Goal: Check status: Check status

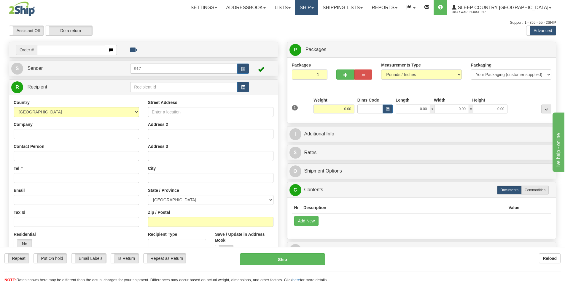
click at [318, 7] on link "Ship" at bounding box center [306, 7] width 23 height 15
click at [312, 27] on span "OnHold / Order Queue" at bounding box center [291, 28] width 42 height 5
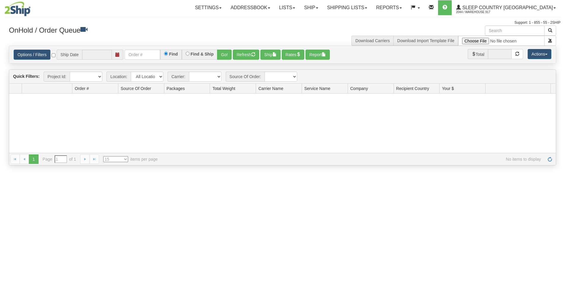
type input "[DATE]"
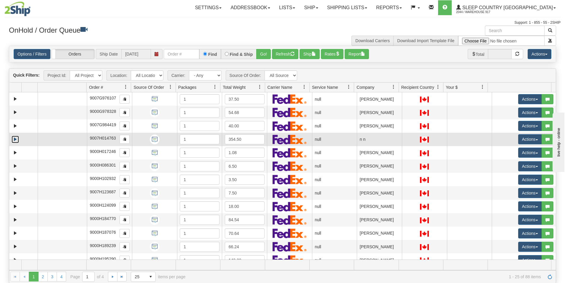
click at [16, 140] on link "Expand" at bounding box center [15, 139] width 7 height 7
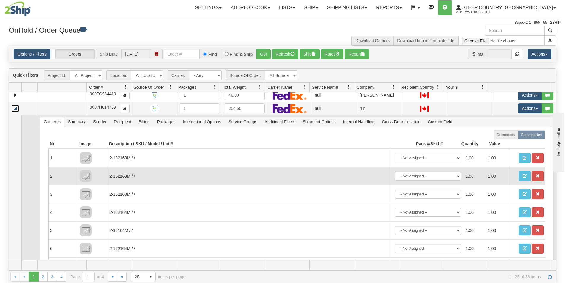
scroll to position [30, 0]
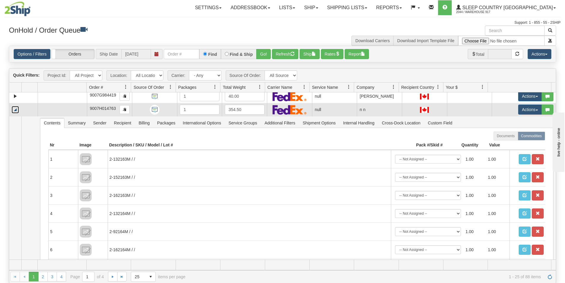
click at [15, 108] on link "Collapse" at bounding box center [15, 109] width 7 height 7
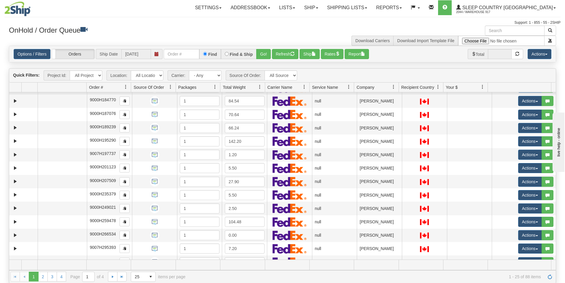
scroll to position [168, 0]
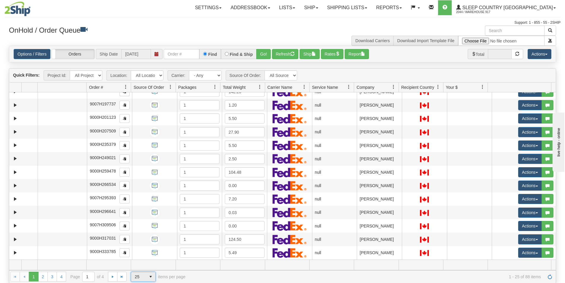
click at [155, 276] on span "select" at bounding box center [150, 276] width 9 height 9
click at [139, 265] on span "100" at bounding box center [136, 267] width 7 height 6
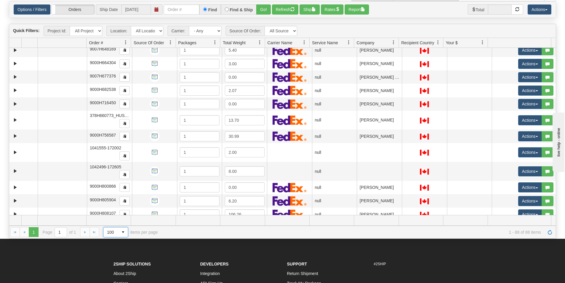
scroll to position [34, 0]
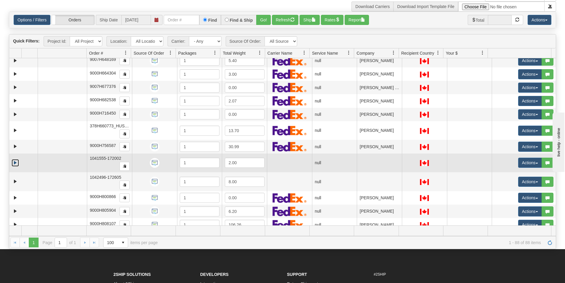
click at [15, 163] on link "Expand" at bounding box center [15, 162] width 7 height 7
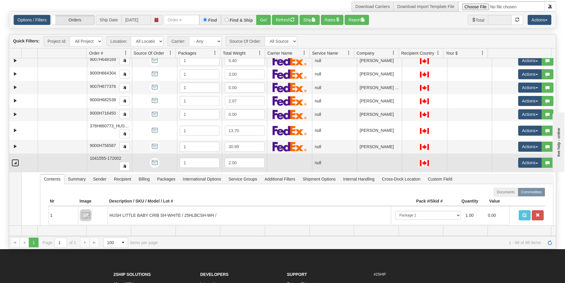
click at [15, 163] on link "Collapse" at bounding box center [15, 162] width 7 height 7
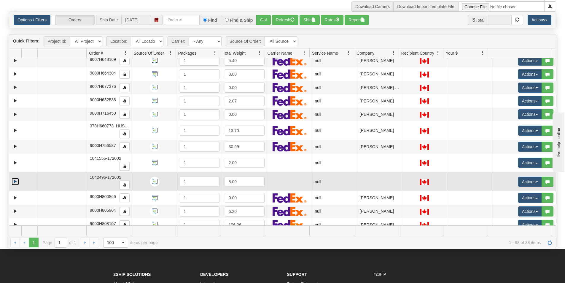
click at [15, 179] on link "Expand" at bounding box center [15, 181] width 7 height 7
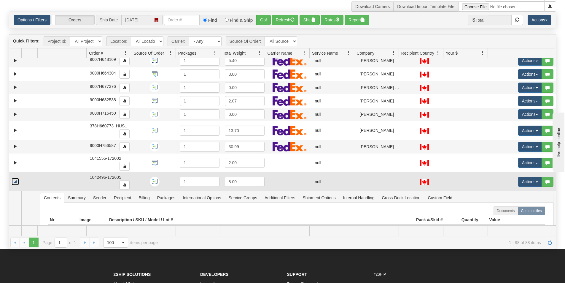
click at [15, 179] on link "Collapse" at bounding box center [15, 181] width 7 height 7
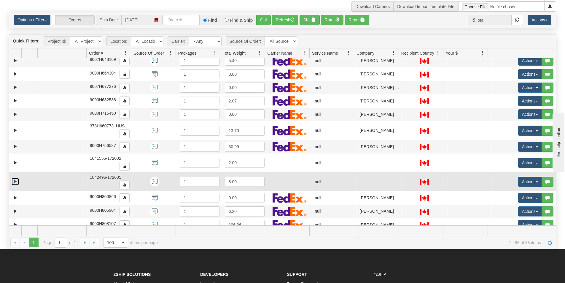
click at [16, 180] on link "Expand" at bounding box center [15, 181] width 7 height 7
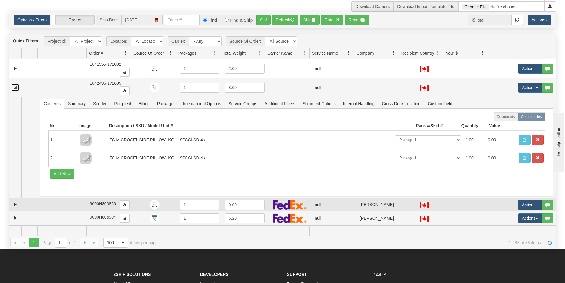
scroll to position [643, 0]
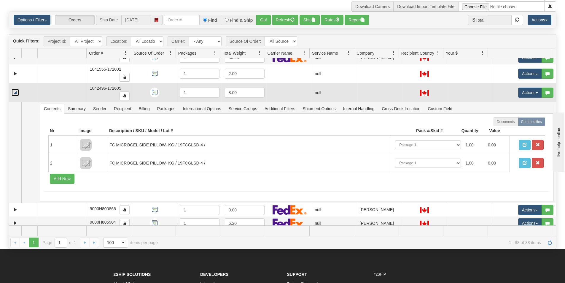
click at [15, 95] on link "Collapse" at bounding box center [15, 92] width 7 height 7
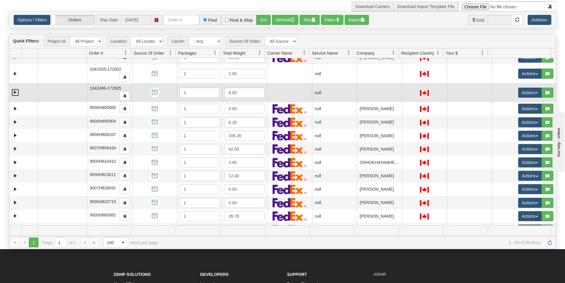
click at [15, 95] on link "Expand" at bounding box center [15, 92] width 7 height 7
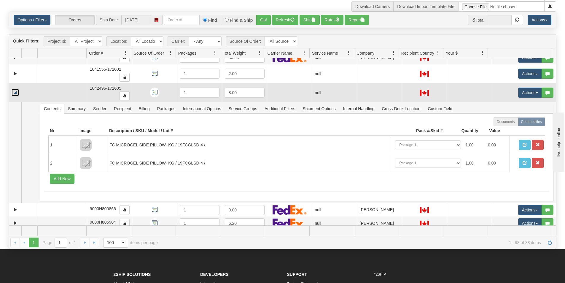
click at [16, 94] on link "Collapse" at bounding box center [15, 92] width 7 height 7
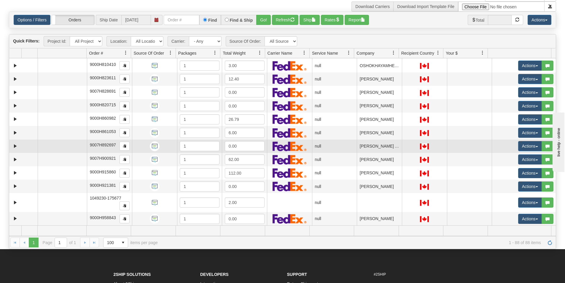
scroll to position [761, 0]
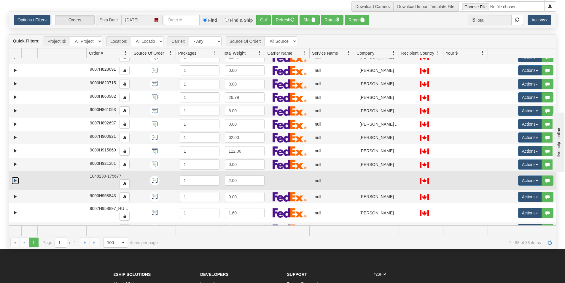
click at [17, 180] on link "Expand" at bounding box center [15, 180] width 7 height 7
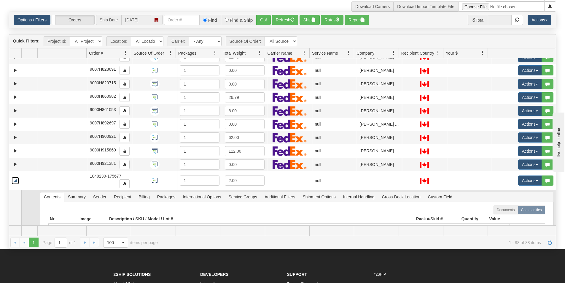
scroll to position [821, 0]
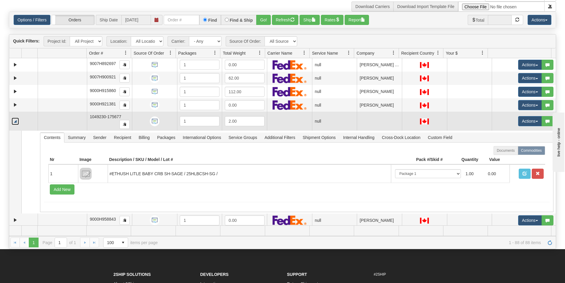
click at [18, 122] on link "Collapse" at bounding box center [15, 120] width 7 height 7
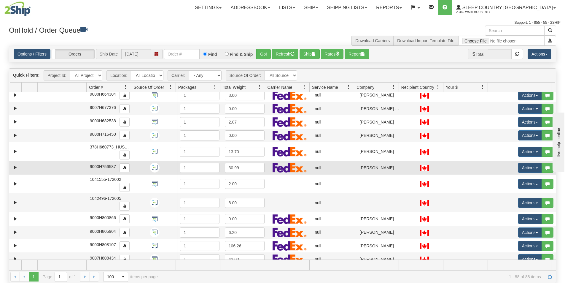
scroll to position [564, 0]
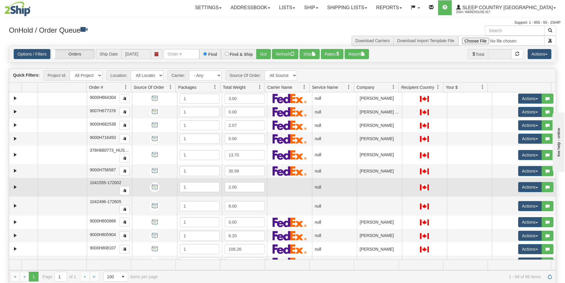
click at [10, 186] on td at bounding box center [23, 187] width 28 height 19
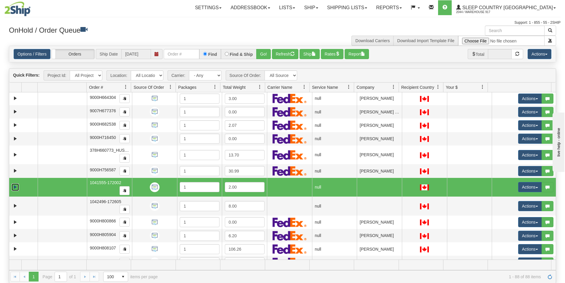
click at [15, 187] on link "Expand" at bounding box center [15, 186] width 7 height 7
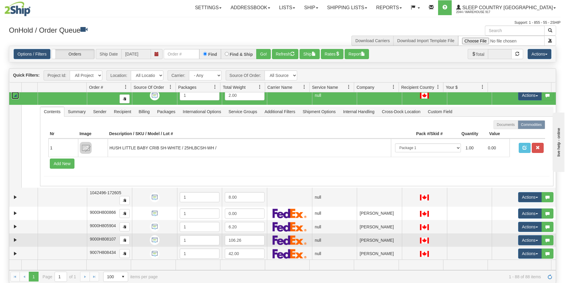
scroll to position [653, 0]
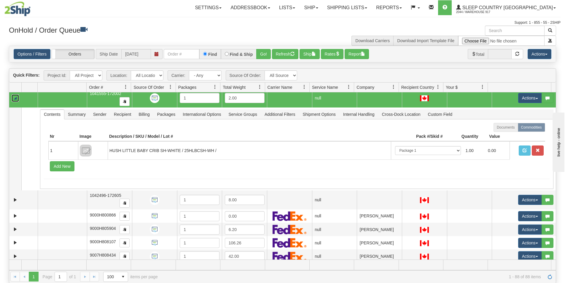
click at [13, 96] on link "Collapse" at bounding box center [15, 97] width 7 height 7
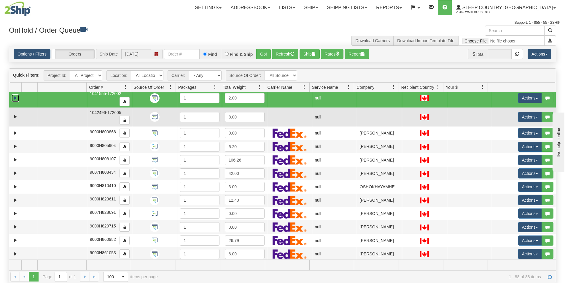
click at [14, 121] on td at bounding box center [23, 116] width 28 height 19
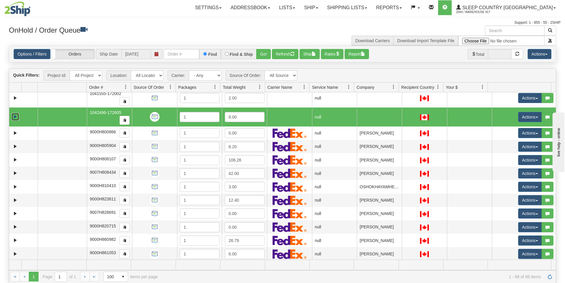
click at [15, 119] on link "Expand" at bounding box center [15, 116] width 7 height 7
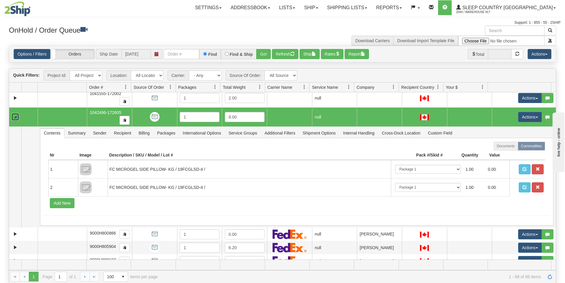
click at [15, 117] on link "Collapse" at bounding box center [15, 116] width 7 height 7
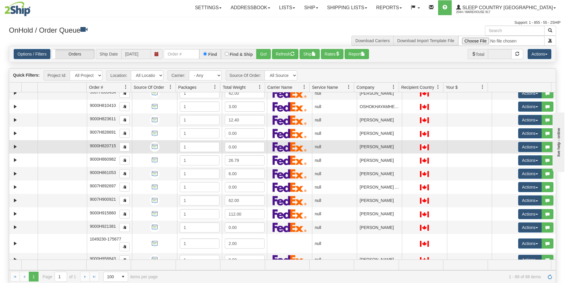
scroll to position [801, 0]
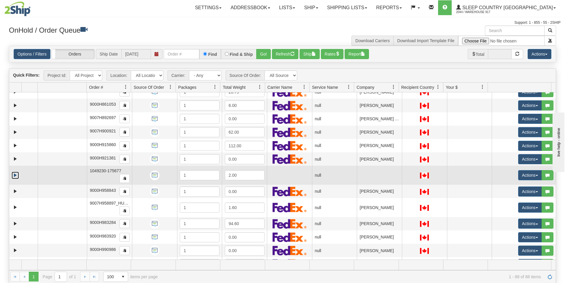
click at [16, 177] on link "Expand" at bounding box center [15, 174] width 7 height 7
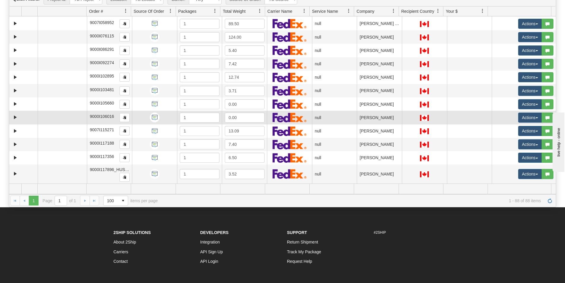
scroll to position [123, 0]
